Goal: Information Seeking & Learning: Understand process/instructions

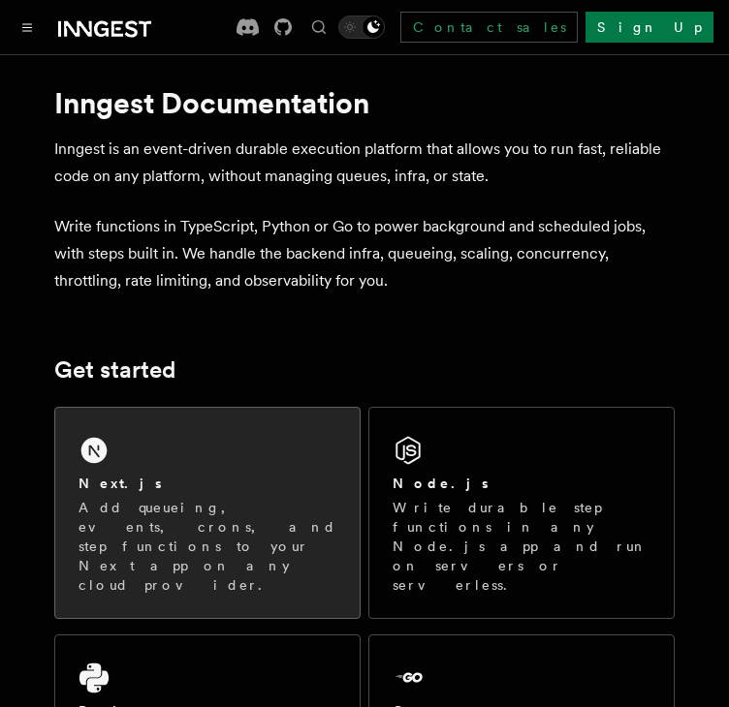
click at [183, 470] on div "Next.js Add queueing, events, crons, and step functions to your Next app on any…" at bounding box center [207, 513] width 304 height 210
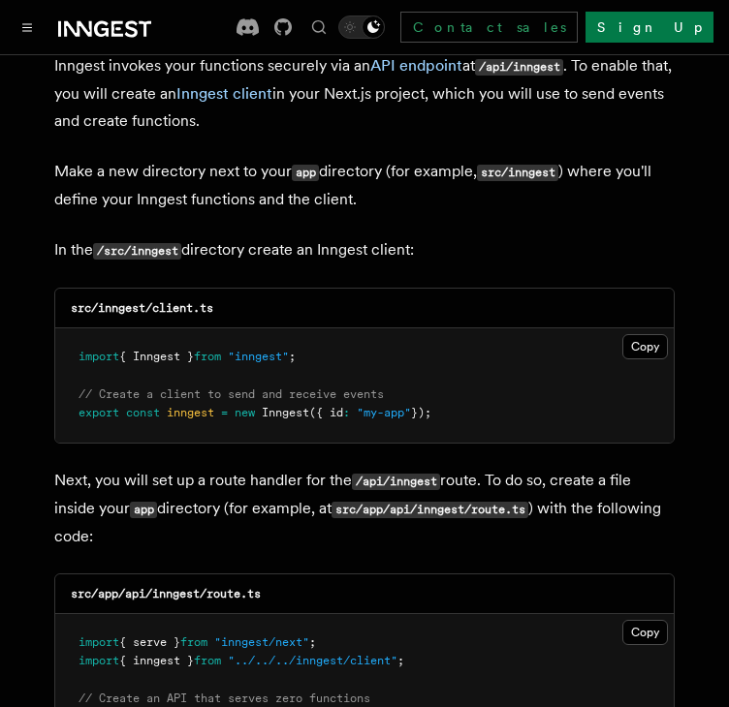
scroll to position [2365, 0]
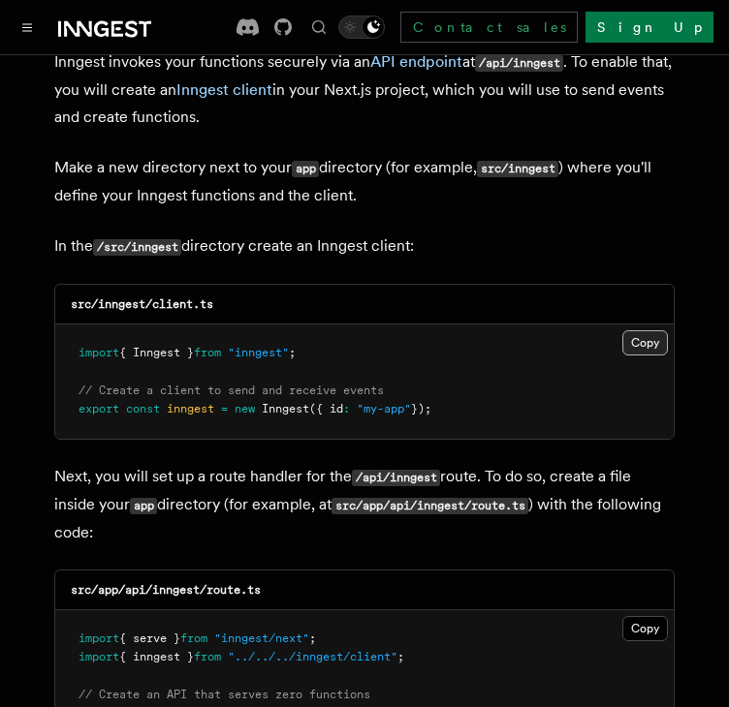
click at [633, 330] on button "Copy Copied" at bounding box center [645, 342] width 46 height 25
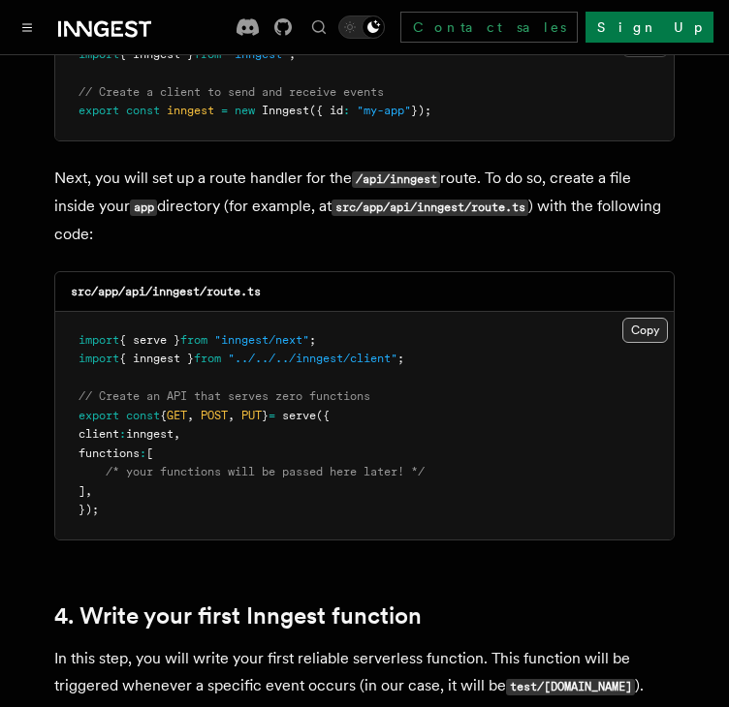
click at [636, 318] on button "Copy Copied" at bounding box center [645, 330] width 46 height 25
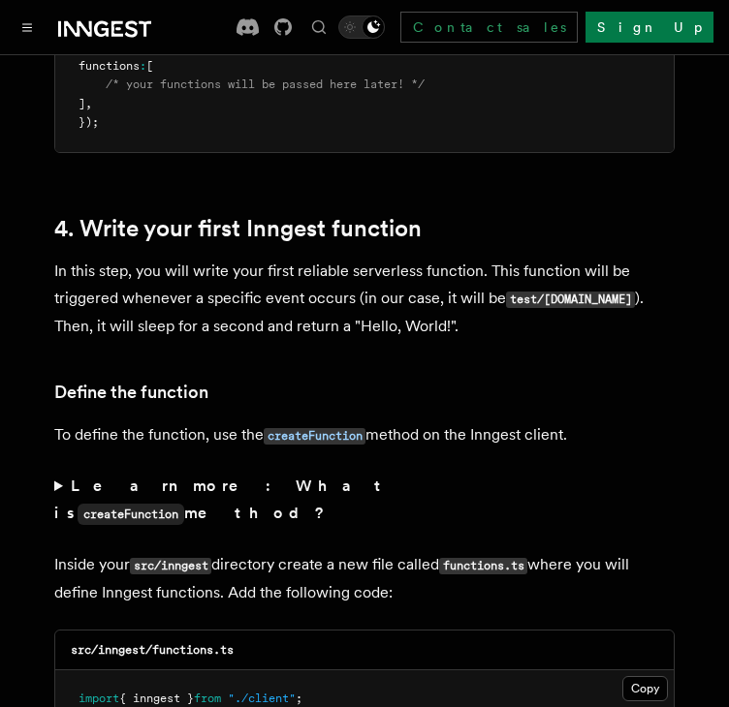
scroll to position [3407, 0]
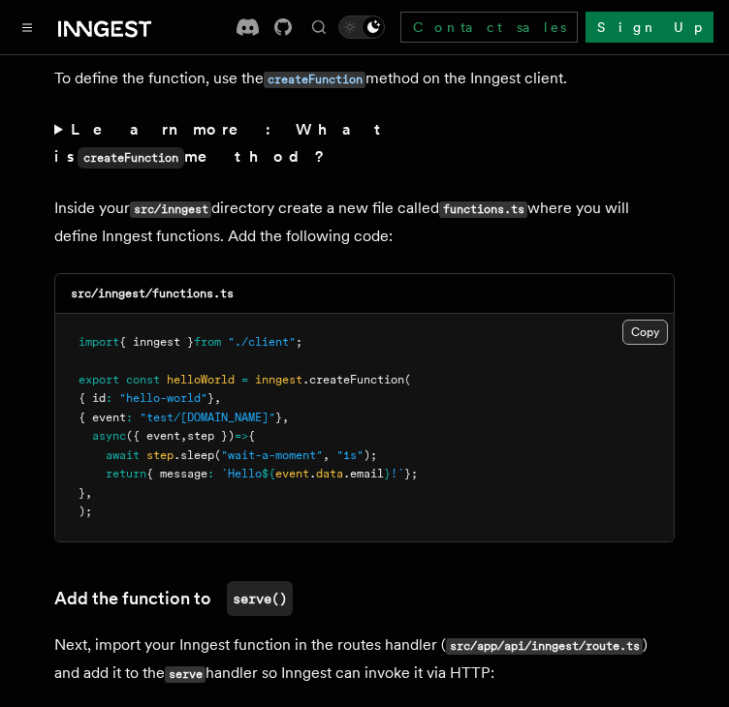
click at [628, 320] on button "Copy Copied" at bounding box center [645, 332] width 46 height 25
